Goal: Information Seeking & Learning: Learn about a topic

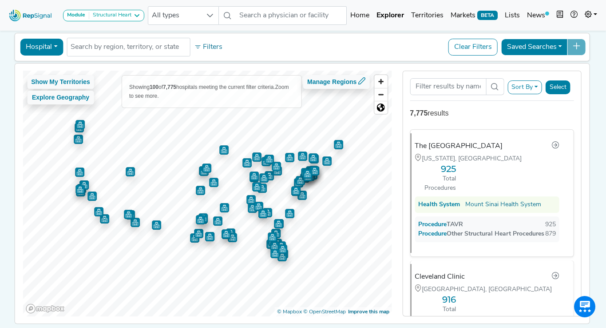
scroll to position [191, 0]
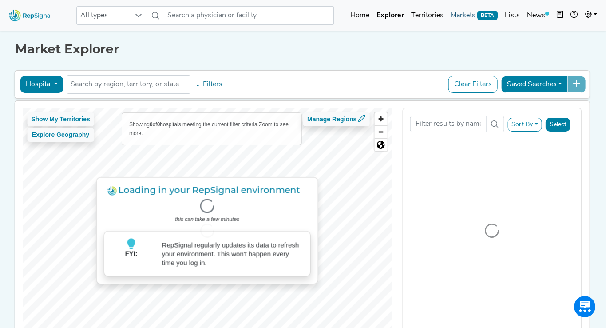
click at [461, 16] on link "Markets BETA" at bounding box center [474, 16] width 54 height 18
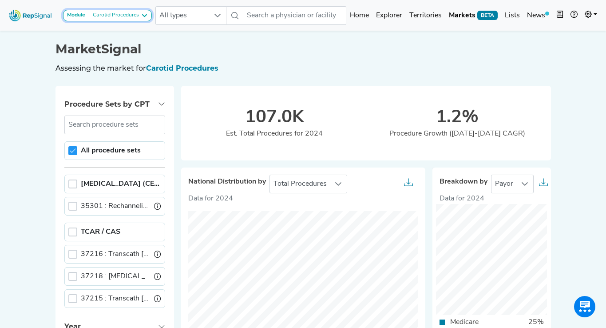
click at [133, 16] on div "Carotid Procedures" at bounding box center [114, 15] width 50 height 7
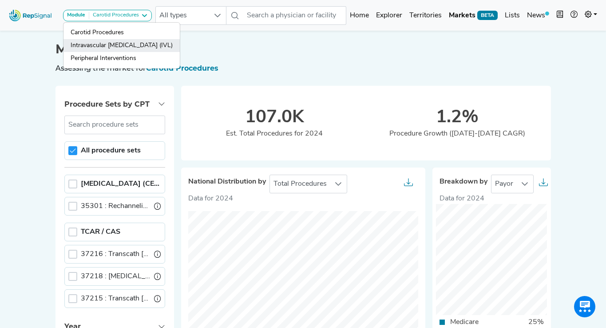
click at [123, 52] on link "Intravascular [MEDICAL_DATA] (IVL)" at bounding box center [121, 58] width 116 height 13
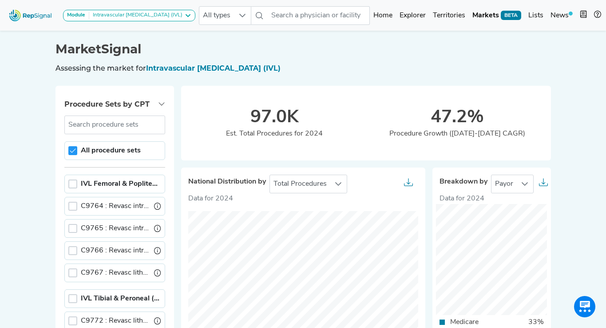
scroll to position [96, 0]
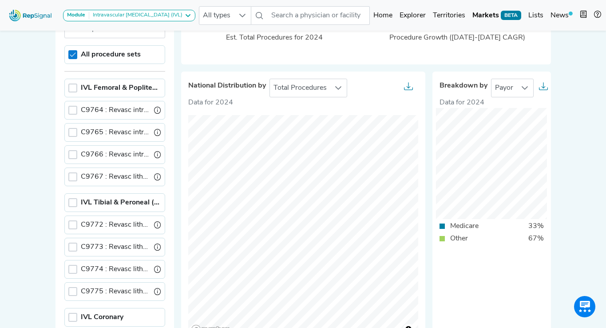
click at [75, 53] on icon at bounding box center [73, 54] width 6 height 4
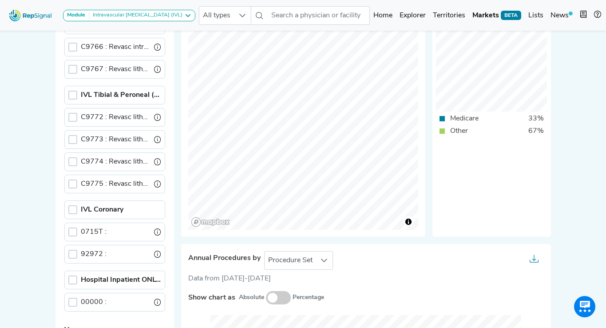
scroll to position [221, 0]
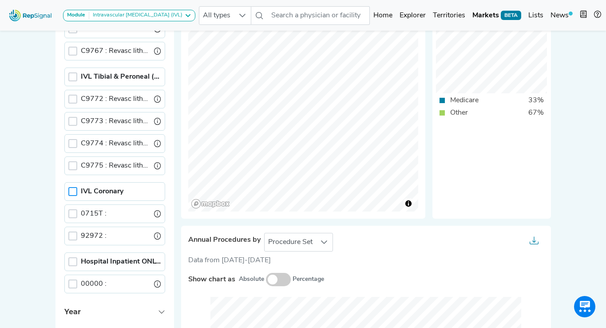
click at [71, 193] on div at bounding box center [72, 191] width 9 height 9
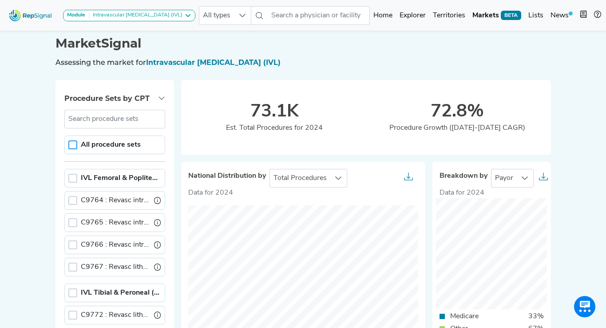
scroll to position [0, 0]
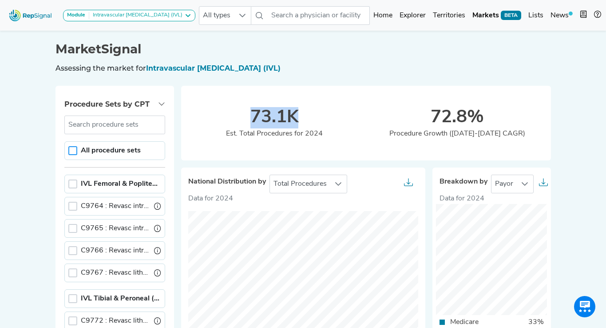
drag, startPoint x: 255, startPoint y: 116, endPoint x: 307, endPoint y: 116, distance: 51.9
click at [307, 116] on div "73.1K" at bounding box center [274, 117] width 183 height 21
click at [393, 69] on div "73.1K Est. Total Procedures for 2024 72.8% Procedure Growth (2022-2024 CAGR)" at bounding box center [366, 112] width 380 height 96
click at [363, 90] on div "73.1K Est. Total Procedures for 2024 72.8% Procedure Growth (2022-2024 CAGR)" at bounding box center [366, 112] width 380 height 96
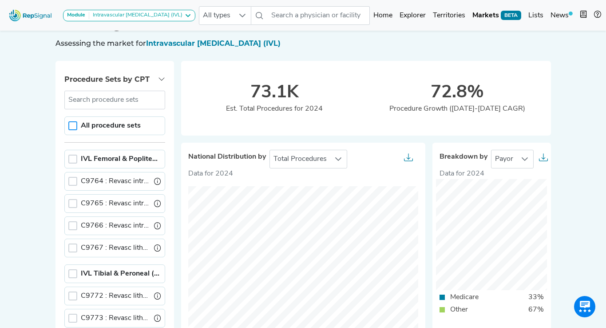
click at [75, 124] on div at bounding box center [72, 125] width 9 height 9
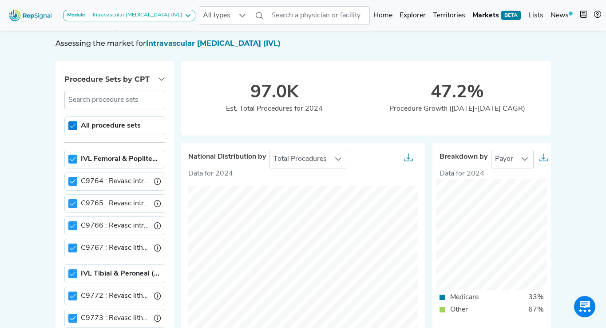
click at [72, 127] on icon at bounding box center [73, 125] width 6 height 6
click at [71, 159] on div at bounding box center [72, 158] width 9 height 9
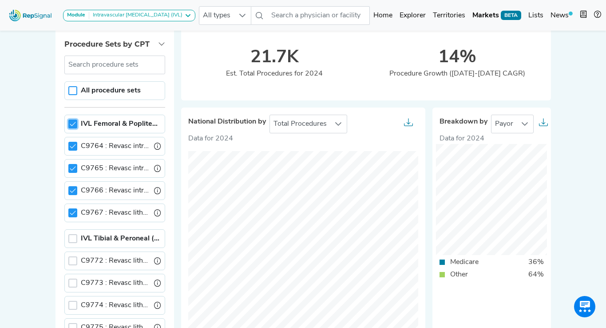
scroll to position [54, 0]
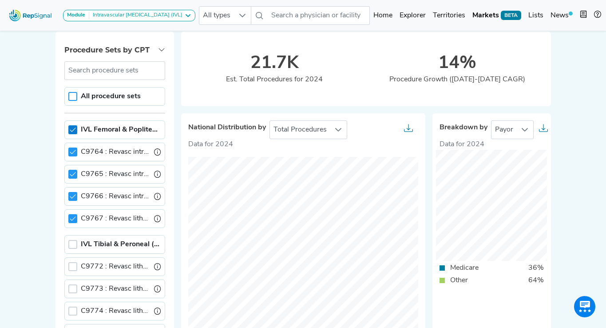
click at [74, 129] on icon at bounding box center [73, 129] width 6 height 4
click at [74, 244] on div at bounding box center [72, 244] width 9 height 9
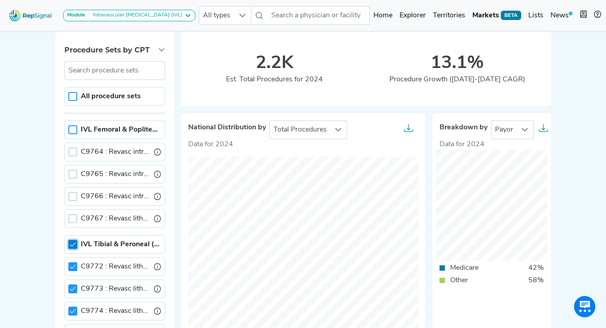
scroll to position [5, 3]
click at [72, 97] on div at bounding box center [72, 96] width 9 height 9
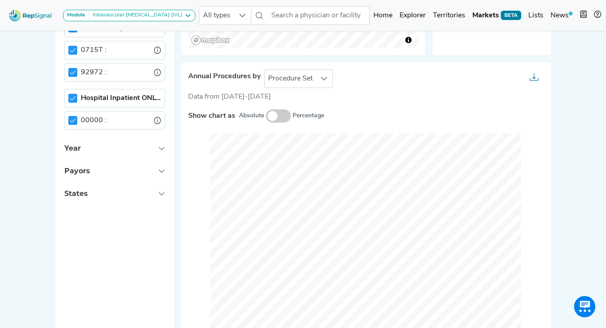
scroll to position [295, 0]
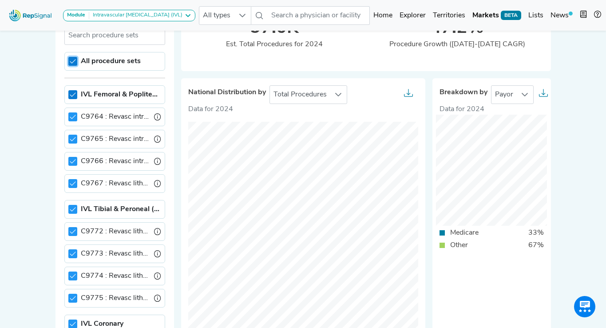
click at [75, 58] on icon at bounding box center [73, 61] width 6 height 6
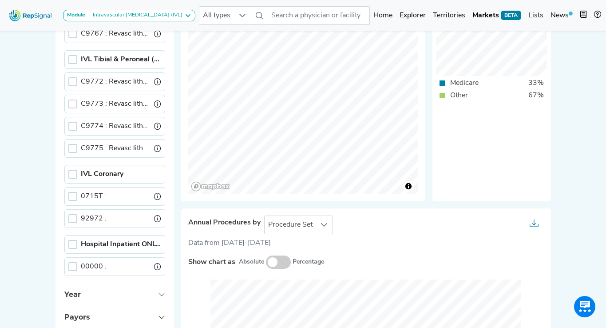
scroll to position [244, 0]
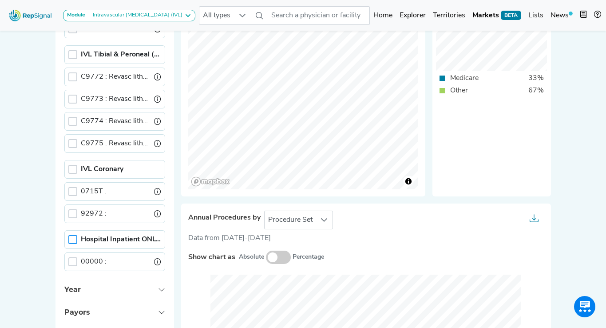
click at [70, 239] on div at bounding box center [72, 239] width 9 height 9
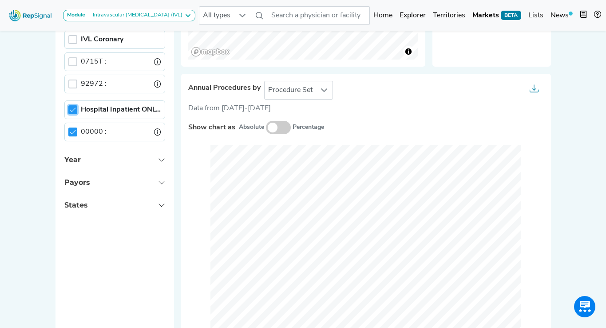
scroll to position [371, 0]
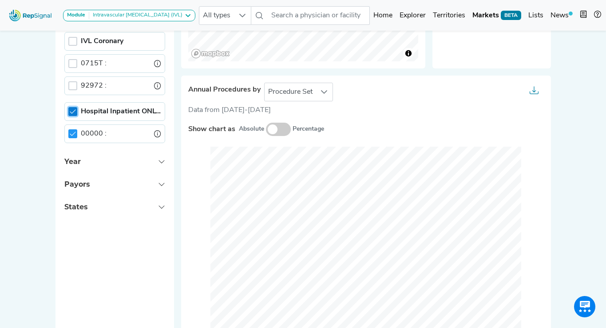
click at [70, 114] on icon at bounding box center [73, 111] width 6 height 6
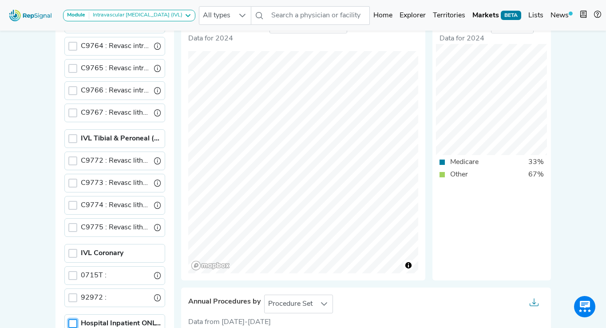
scroll to position [161, 0]
click at [71, 137] on div at bounding box center [72, 137] width 9 height 9
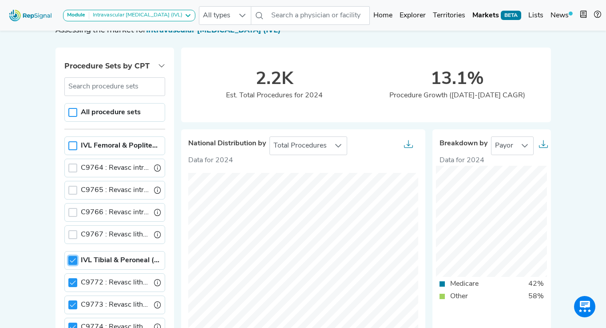
scroll to position [37, 0]
